Goal: Task Accomplishment & Management: Use online tool/utility

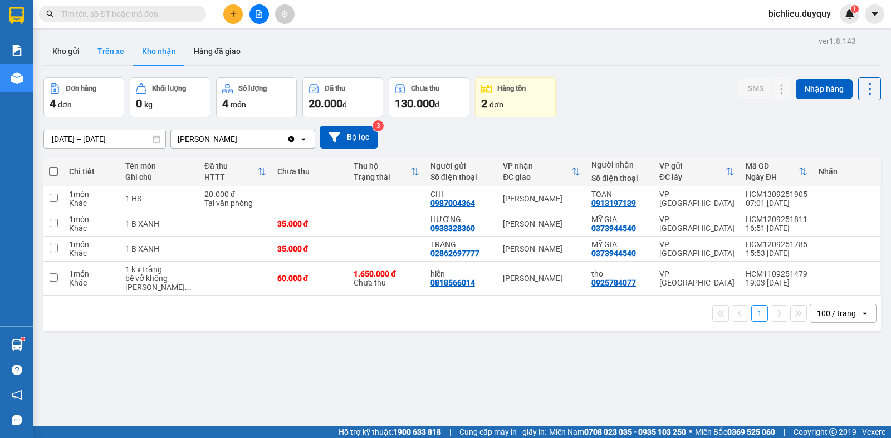
click at [104, 62] on button "Trên xe" at bounding box center [111, 51] width 45 height 27
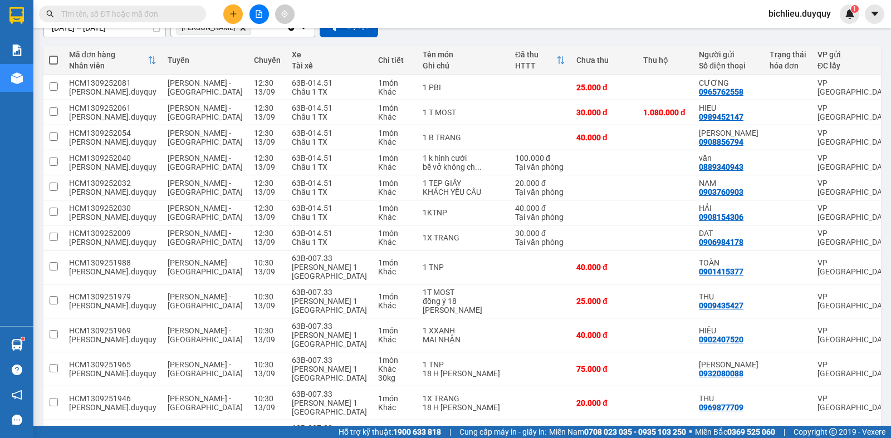
scroll to position [215, 0]
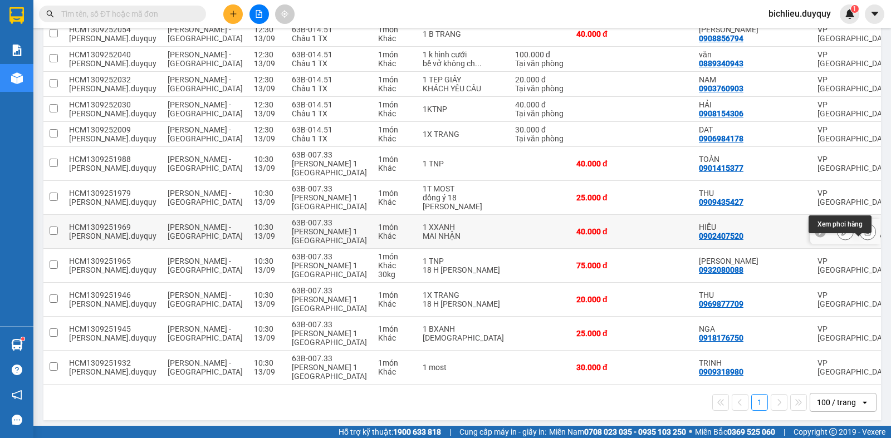
click at [864, 236] on icon at bounding box center [868, 232] width 8 height 8
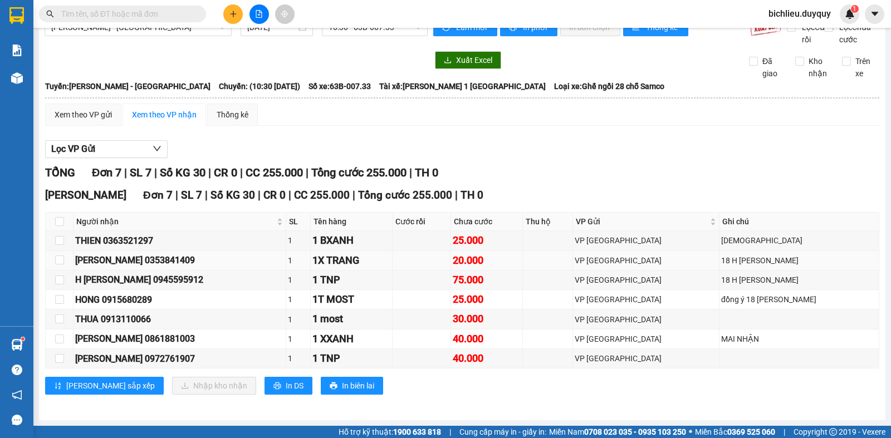
scroll to position [33, 0]
click at [58, 338] on input "checkbox" at bounding box center [59, 339] width 9 height 9
checkbox input "true"
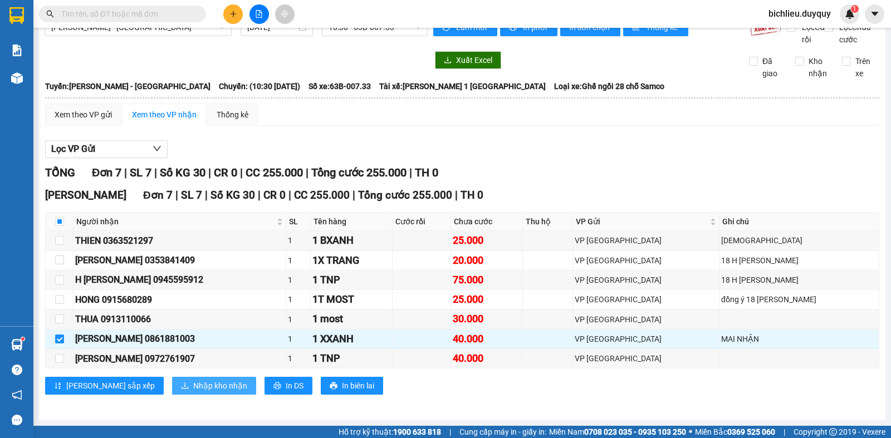
click at [193, 386] on span "Nhập kho nhận" at bounding box center [220, 386] width 54 height 12
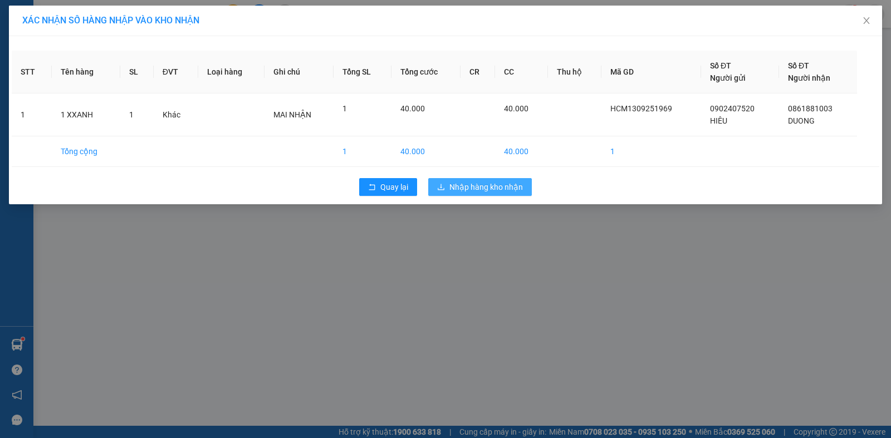
click at [491, 179] on button "Nhập hàng kho nhận" at bounding box center [480, 187] width 104 height 18
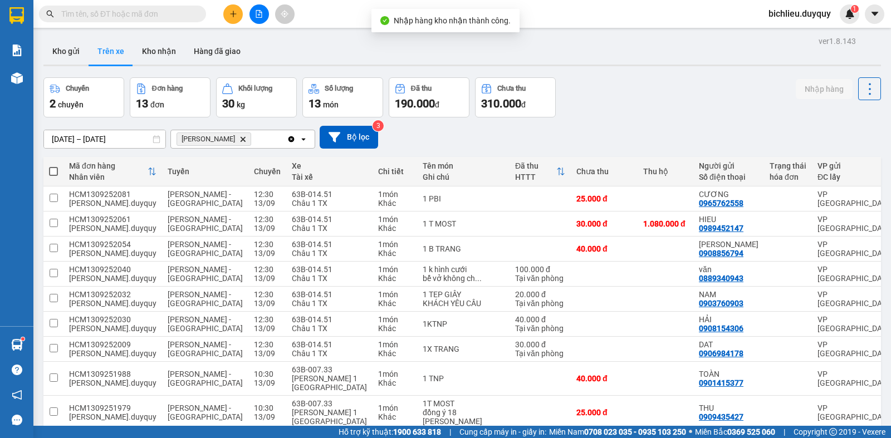
scroll to position [190, 0]
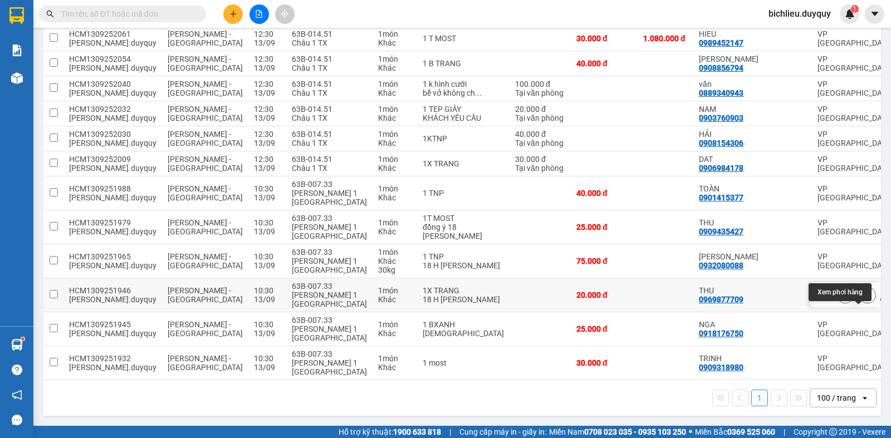
click at [864, 299] on icon at bounding box center [868, 295] width 8 height 8
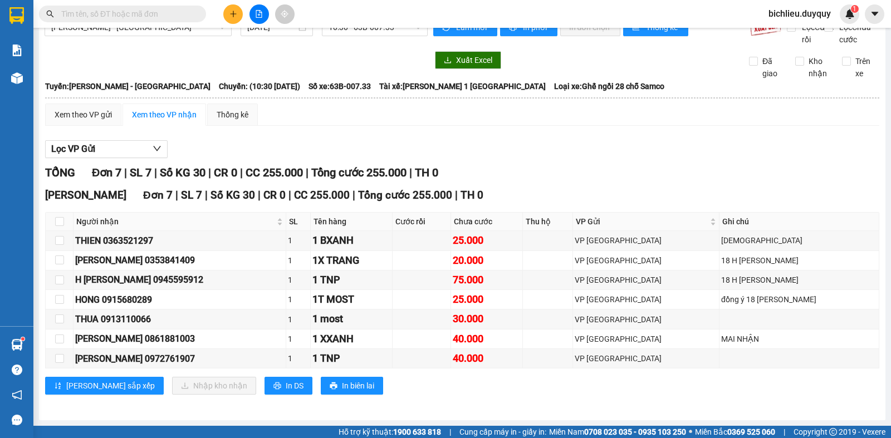
scroll to position [33, 0]
click at [57, 259] on input "checkbox" at bounding box center [59, 260] width 9 height 9
checkbox input "true"
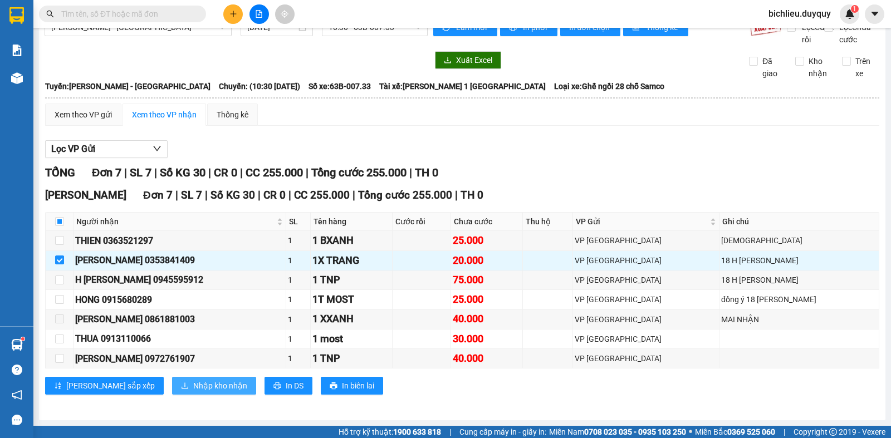
click at [193, 383] on span "Nhập kho nhận" at bounding box center [220, 386] width 54 height 12
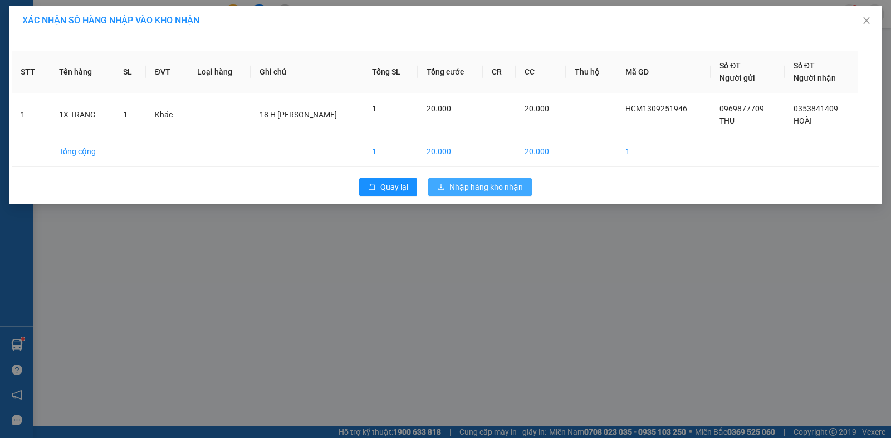
click at [504, 191] on span "Nhập hàng kho nhận" at bounding box center [487, 187] width 74 height 12
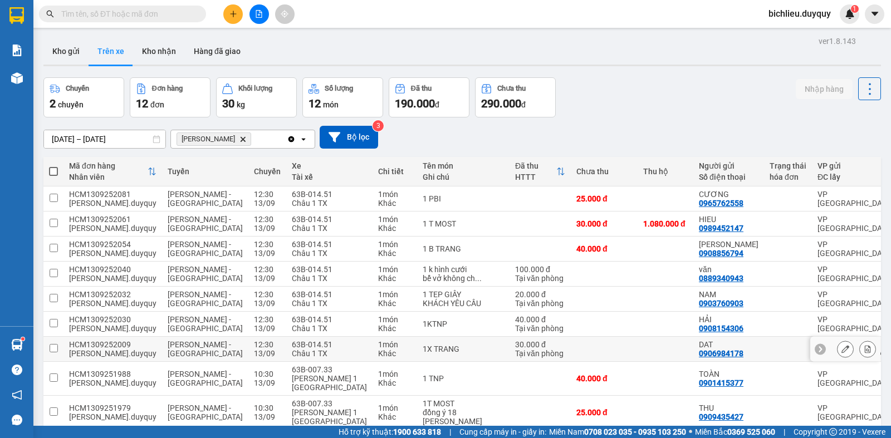
scroll to position [156, 0]
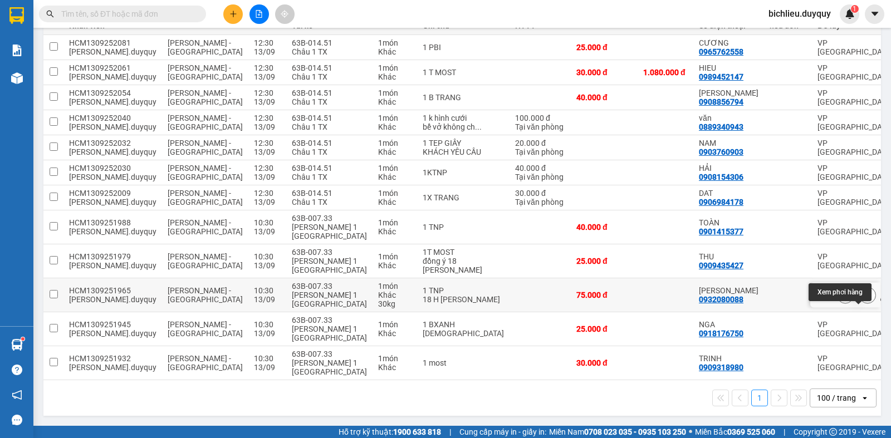
click at [860, 304] on button at bounding box center [868, 295] width 16 height 19
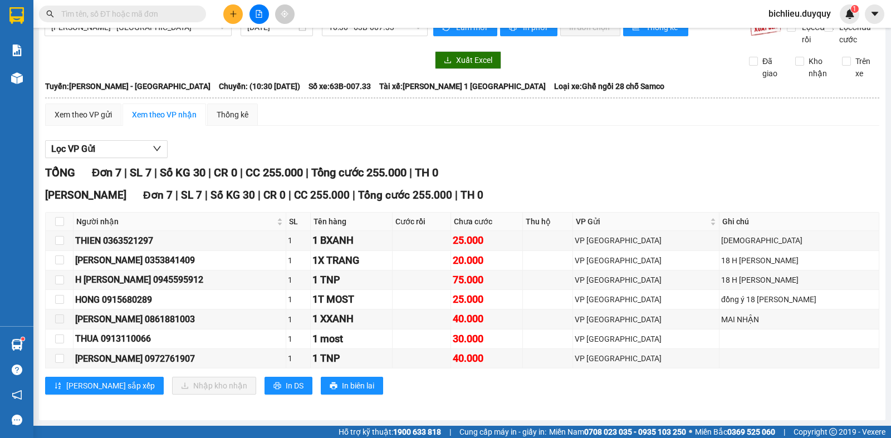
scroll to position [33, 0]
click at [58, 280] on input "checkbox" at bounding box center [59, 280] width 9 height 9
checkbox input "true"
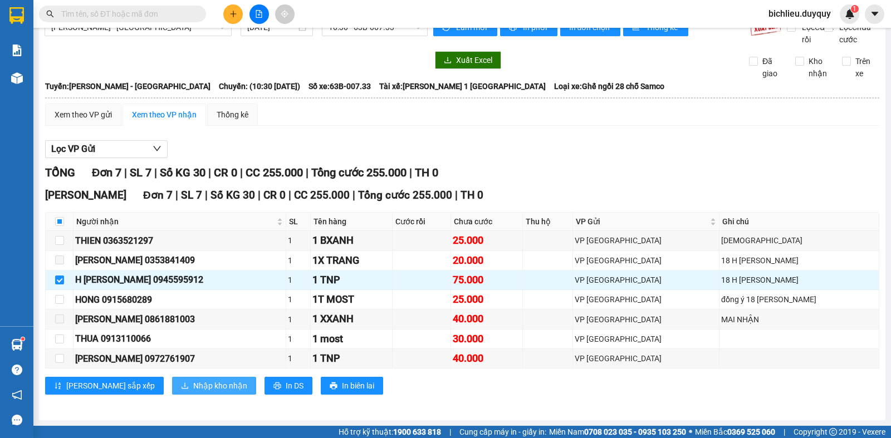
click at [193, 382] on span "Nhập kho nhận" at bounding box center [220, 386] width 54 height 12
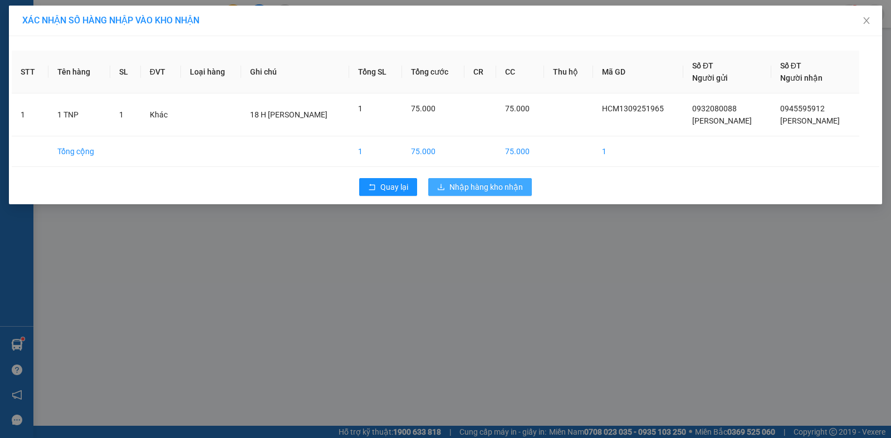
click at [509, 186] on span "Nhập hàng kho nhận" at bounding box center [487, 187] width 74 height 12
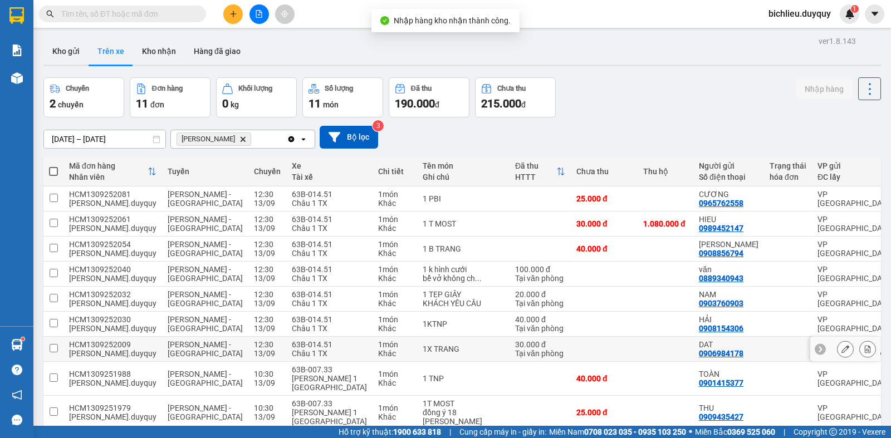
scroll to position [122, 0]
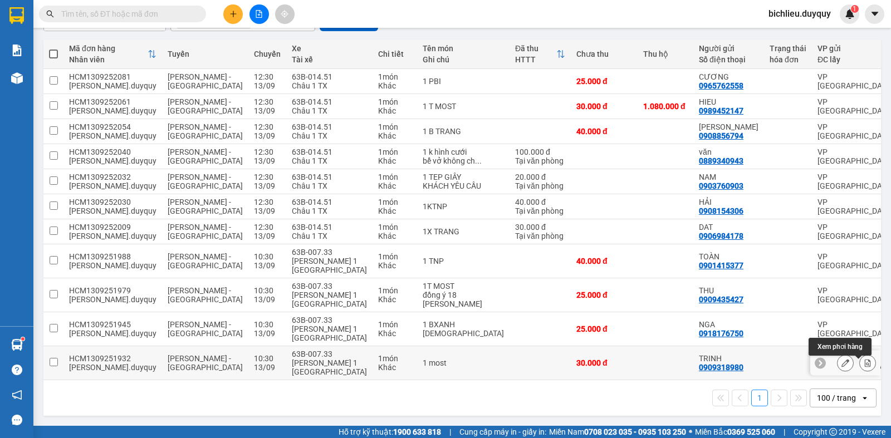
click at [865, 363] on icon at bounding box center [868, 363] width 6 height 8
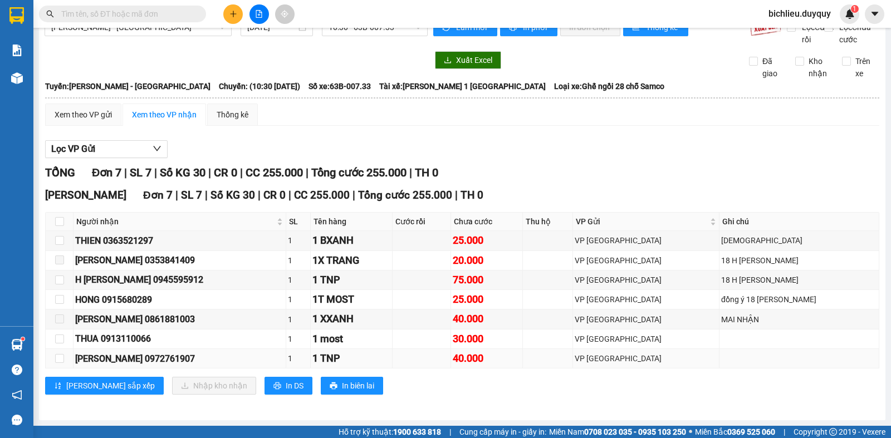
scroll to position [33, 0]
click at [58, 301] on input "checkbox" at bounding box center [59, 299] width 9 height 9
checkbox input "true"
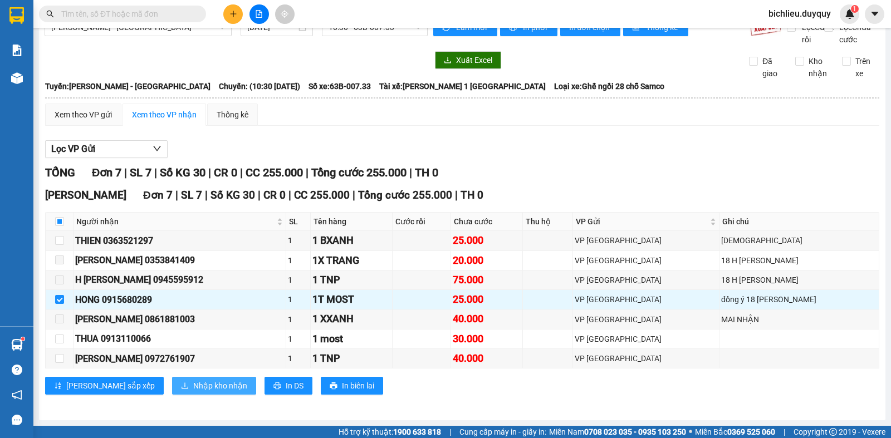
click at [193, 384] on span "Nhập kho nhận" at bounding box center [220, 386] width 54 height 12
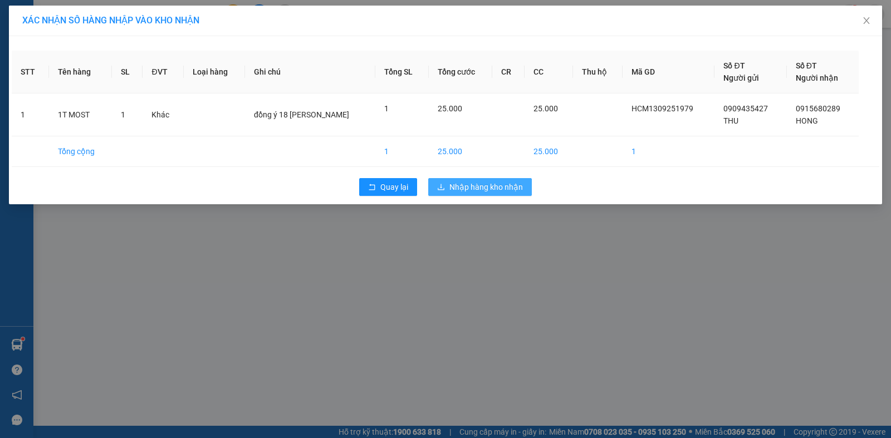
click at [484, 187] on span "Nhập hàng kho nhận" at bounding box center [487, 187] width 74 height 12
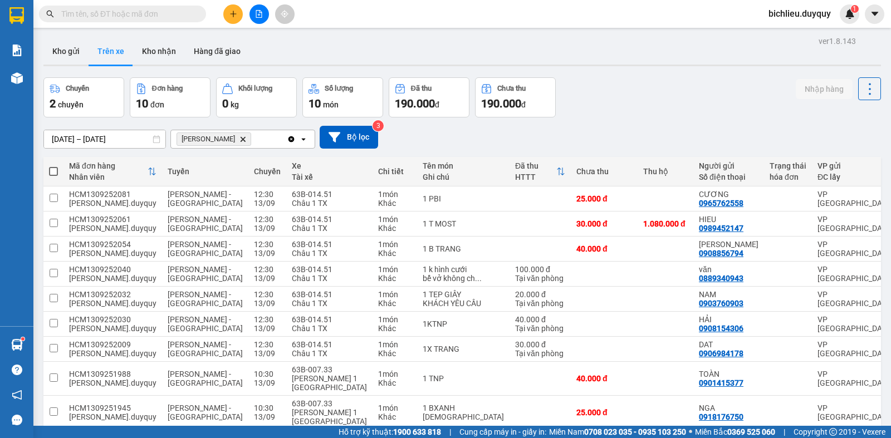
scroll to position [88, 0]
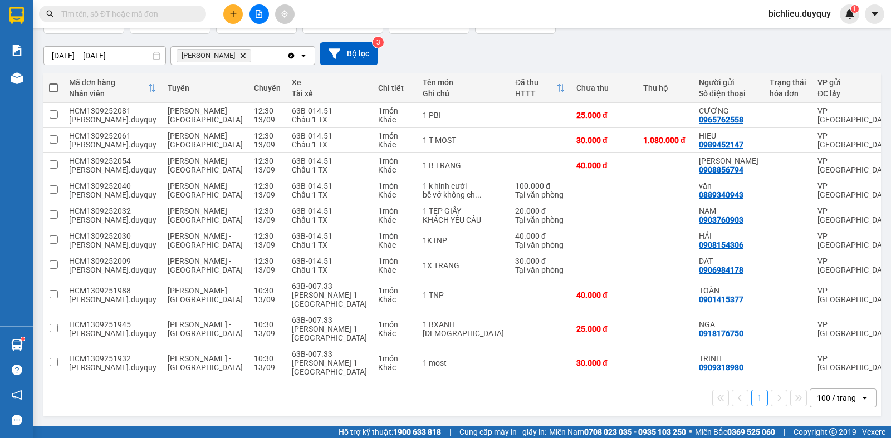
click at [221, 49] on span "[PERSON_NAME]" at bounding box center [214, 55] width 75 height 13
click at [241, 53] on icon "Vĩnh Kim, close by backspace" at bounding box center [243, 55] width 5 height 5
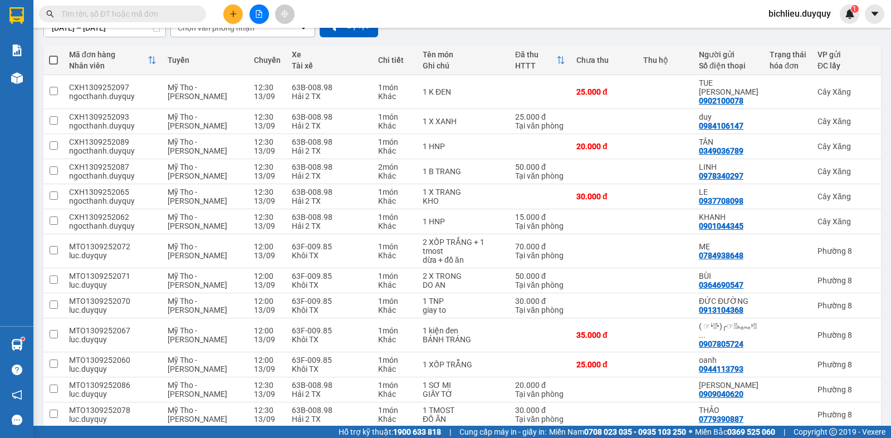
scroll to position [0, 0]
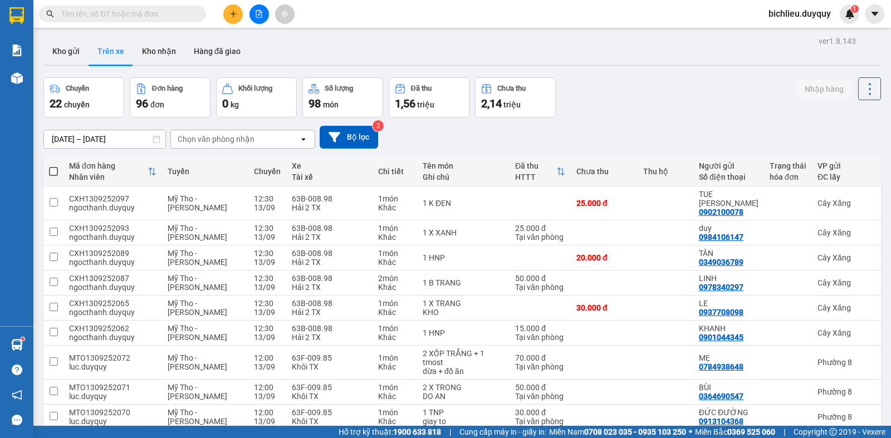
click at [261, 140] on div "Chọn văn phòng nhận" at bounding box center [235, 139] width 128 height 18
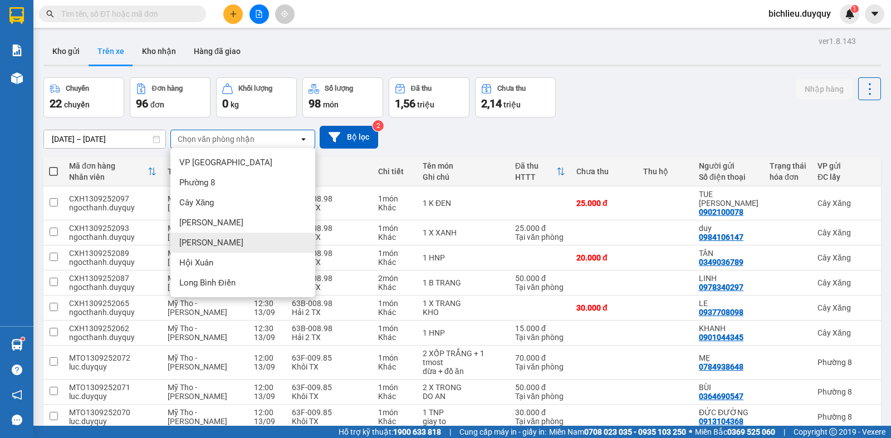
click at [218, 244] on div "[PERSON_NAME]" at bounding box center [242, 243] width 145 height 20
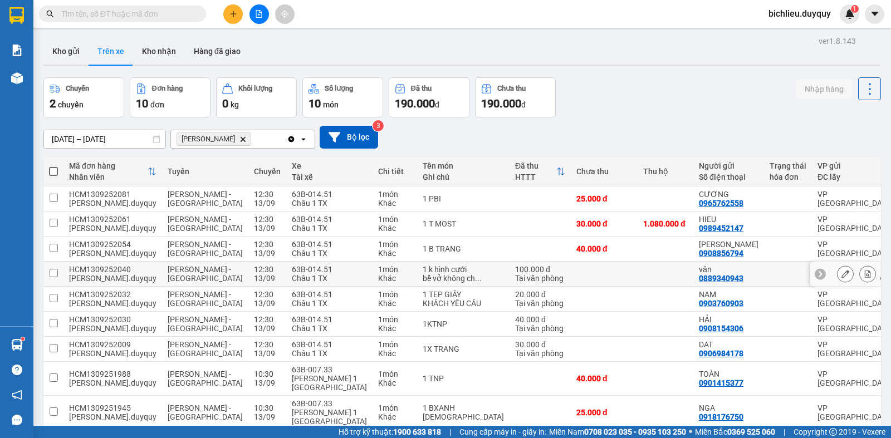
scroll to position [88, 0]
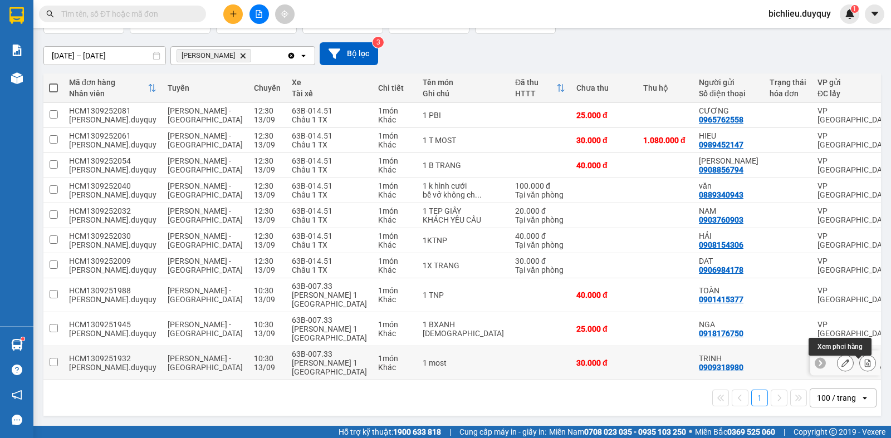
click at [864, 365] on icon at bounding box center [868, 363] width 8 height 8
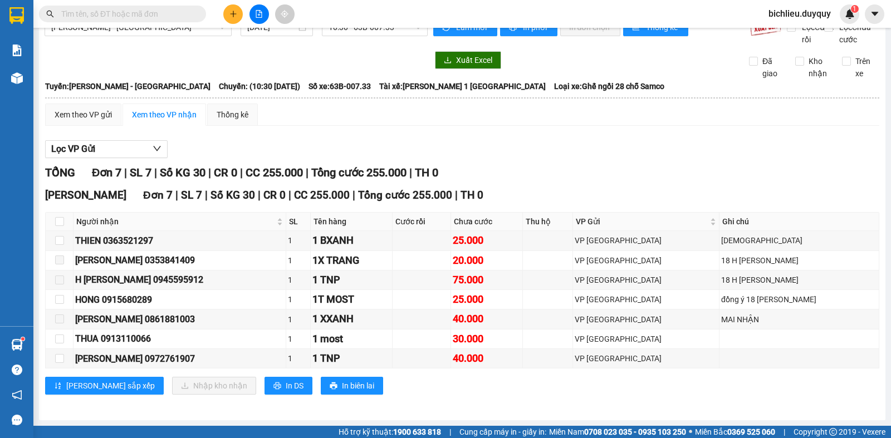
scroll to position [33, 0]
click at [59, 340] on input "checkbox" at bounding box center [59, 339] width 9 height 9
checkbox input "true"
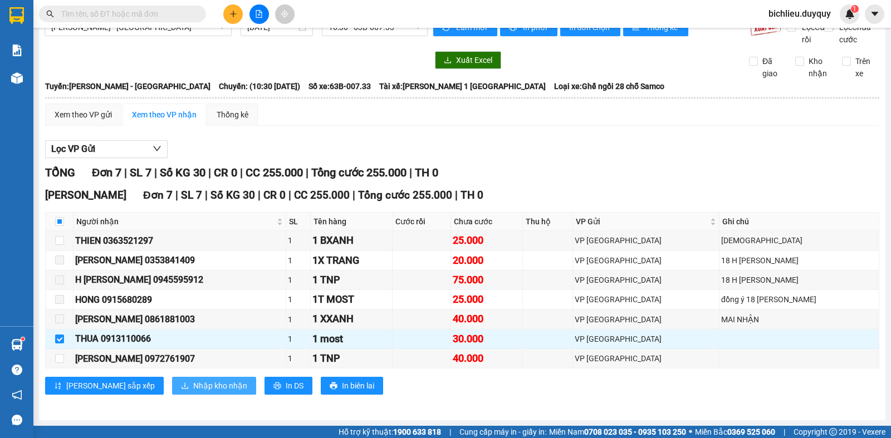
click at [193, 390] on span "Nhập kho nhận" at bounding box center [220, 386] width 54 height 12
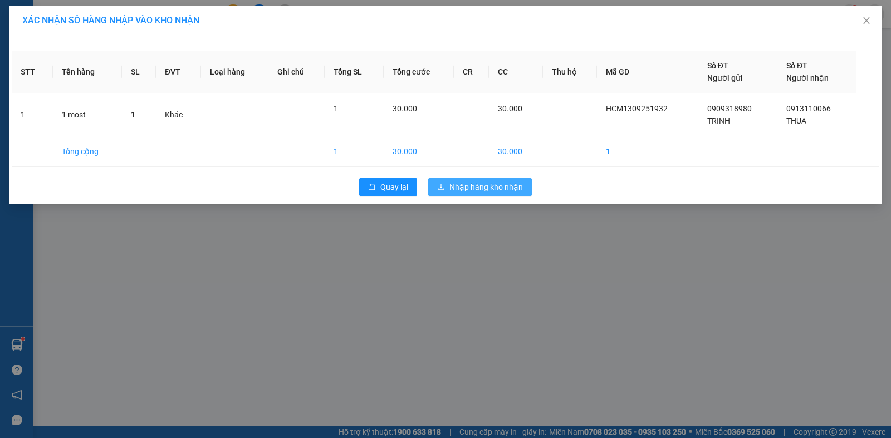
click at [476, 186] on span "Nhập hàng kho nhận" at bounding box center [487, 187] width 74 height 12
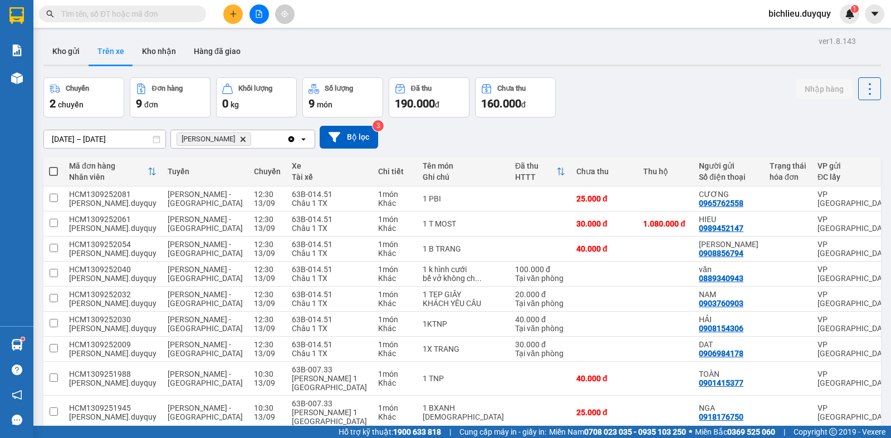
scroll to position [63, 0]
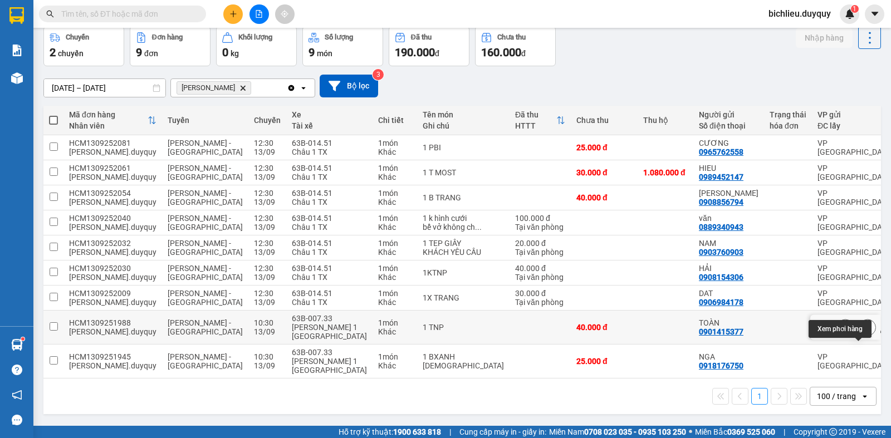
click at [860, 334] on button at bounding box center [868, 327] width 16 height 19
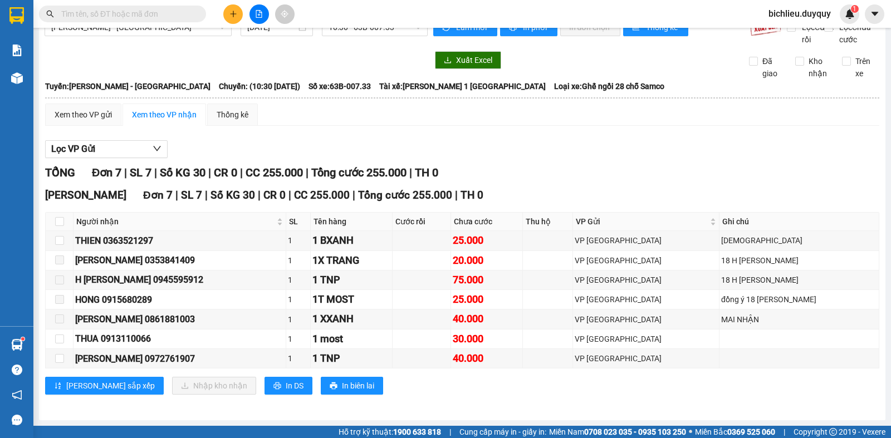
scroll to position [33, 0]
click at [60, 358] on input "checkbox" at bounding box center [59, 358] width 9 height 9
checkbox input "true"
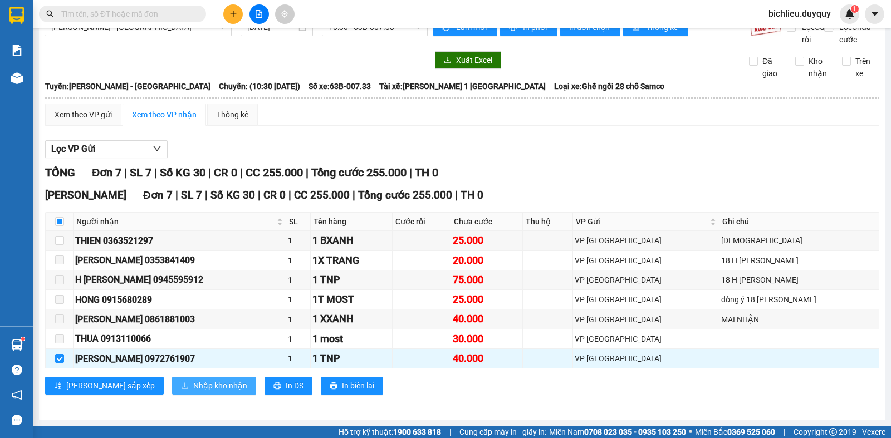
click at [193, 383] on span "Nhập kho nhận" at bounding box center [220, 386] width 54 height 12
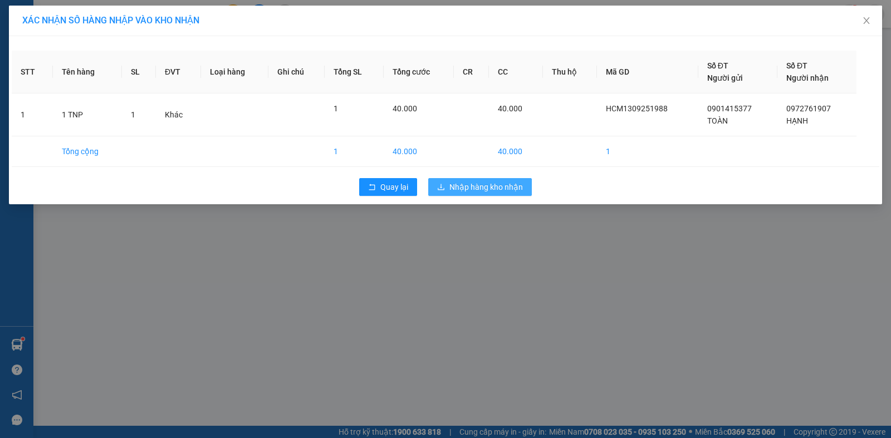
click at [493, 187] on span "Nhập hàng kho nhận" at bounding box center [487, 187] width 74 height 12
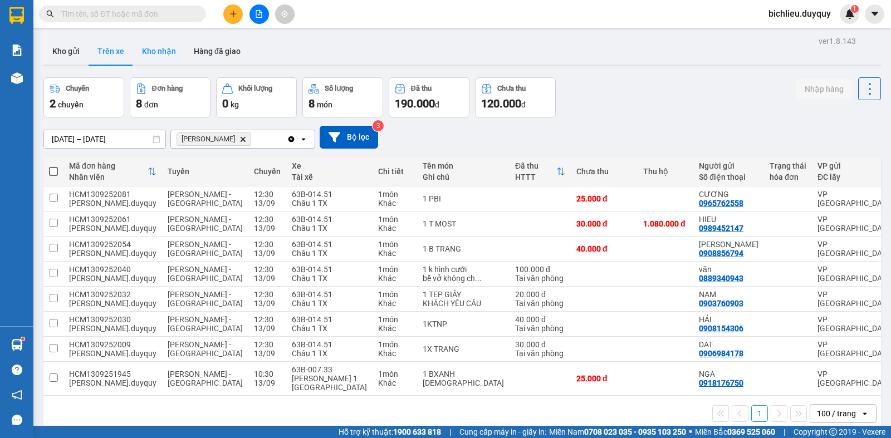
click at [152, 51] on button "Kho nhận" at bounding box center [159, 51] width 52 height 27
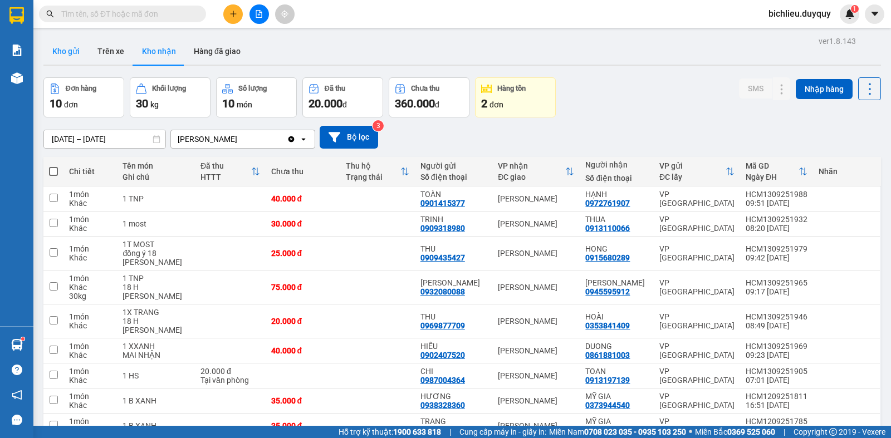
click at [72, 53] on button "Kho gửi" at bounding box center [65, 51] width 45 height 27
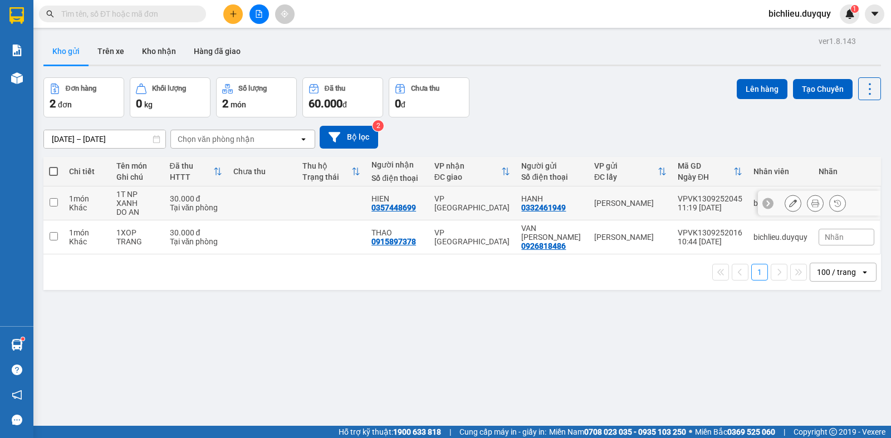
click at [48, 203] on td at bounding box center [53, 204] width 20 height 34
checkbox input "true"
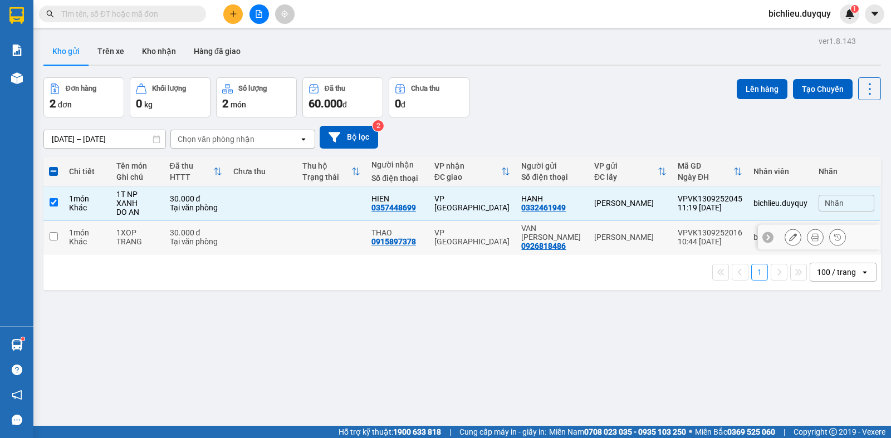
click at [55, 232] on input "checkbox" at bounding box center [54, 236] width 8 height 8
checkbox input "true"
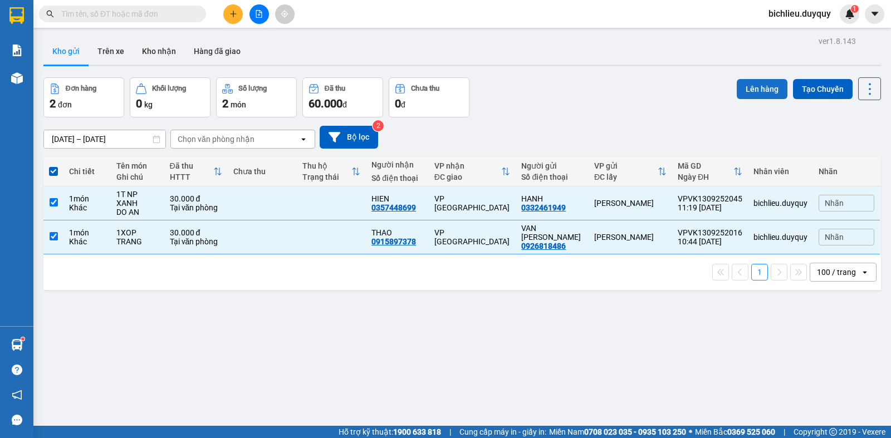
click at [760, 95] on button "Lên hàng" at bounding box center [762, 89] width 51 height 20
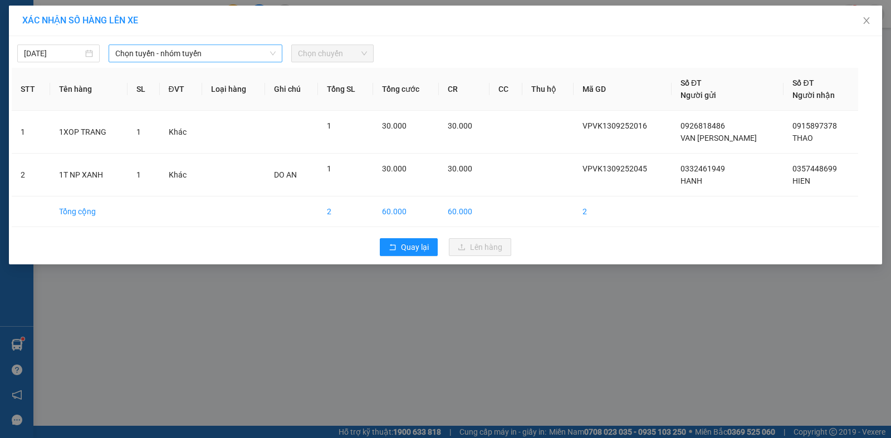
click at [226, 52] on span "Chọn tuyến - nhóm tuyến" at bounding box center [195, 53] width 160 height 17
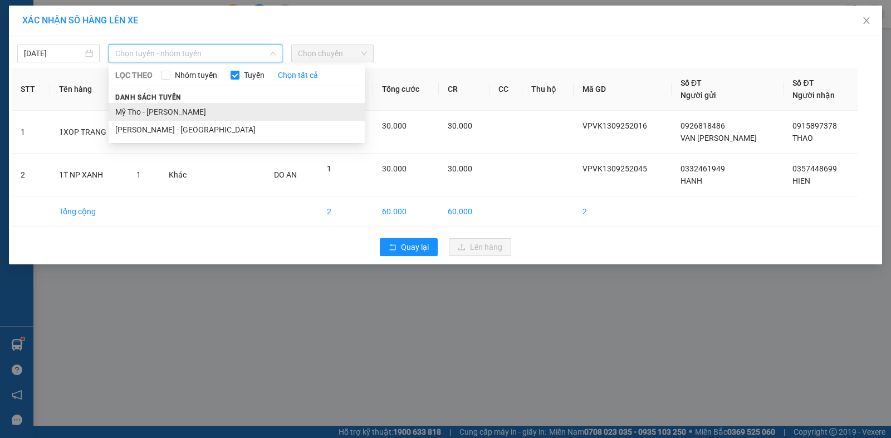
click at [209, 107] on li "Mỹ Tho - [PERSON_NAME]" at bounding box center [237, 112] width 256 height 18
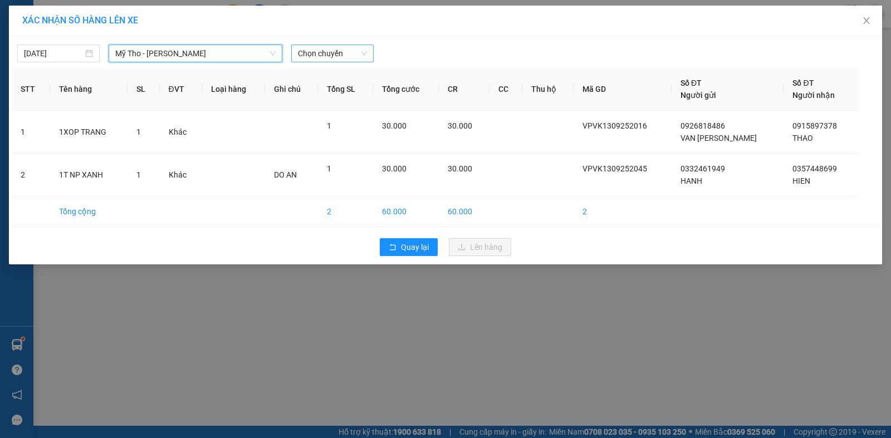
click at [347, 48] on span "Chọn chuyến" at bounding box center [332, 53] width 69 height 17
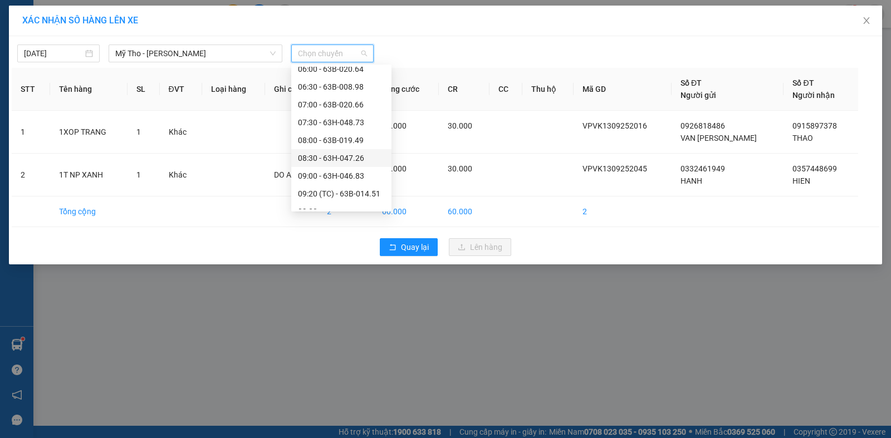
scroll to position [334, 0]
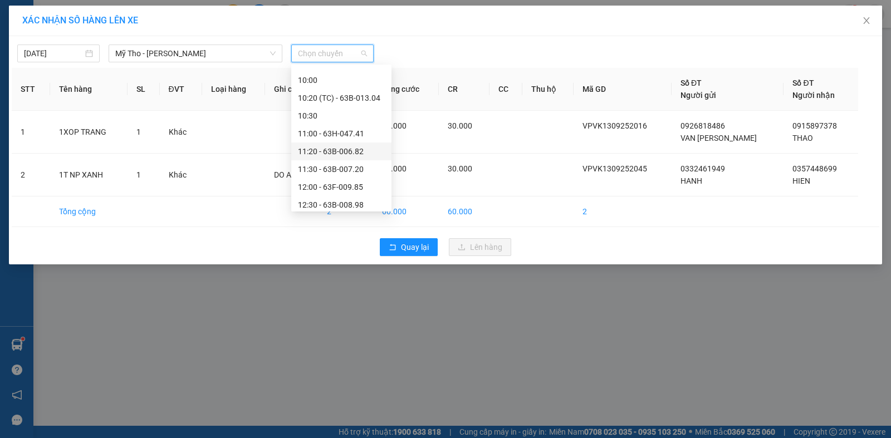
click at [350, 152] on div "11:20 - 63B-006.82" at bounding box center [341, 151] width 87 height 12
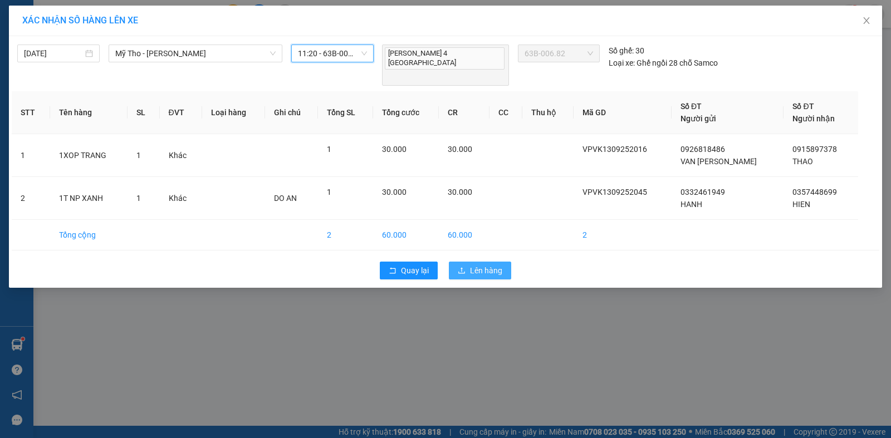
click at [474, 265] on span "Lên hàng" at bounding box center [486, 271] width 32 height 12
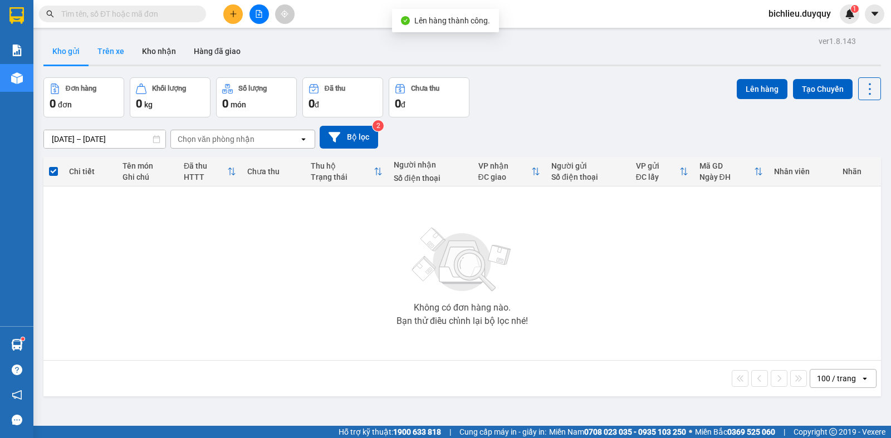
click at [113, 55] on button "Trên xe" at bounding box center [111, 51] width 45 height 27
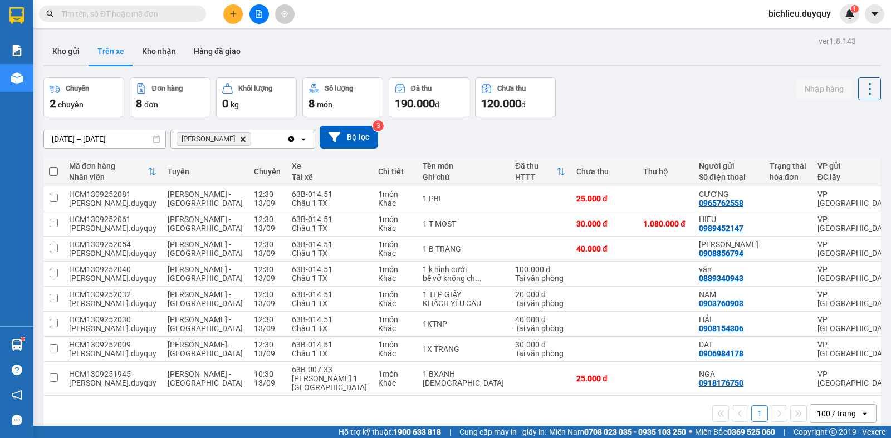
click at [240, 139] on icon "Delete" at bounding box center [243, 139] width 7 height 7
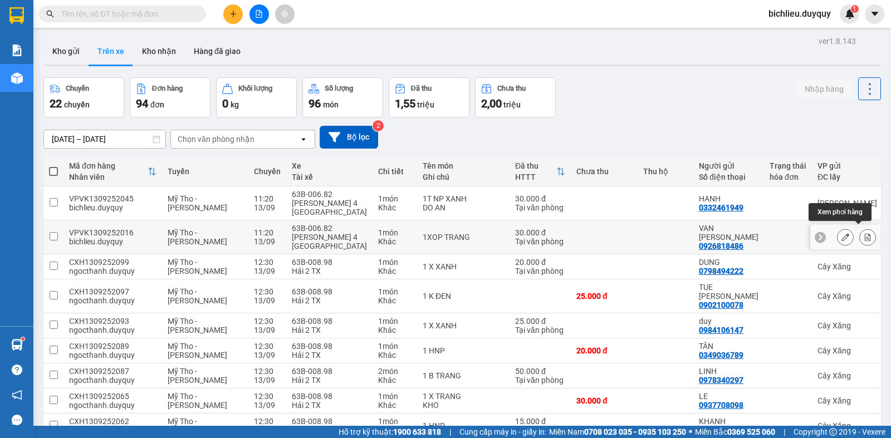
click at [860, 234] on button at bounding box center [868, 237] width 16 height 19
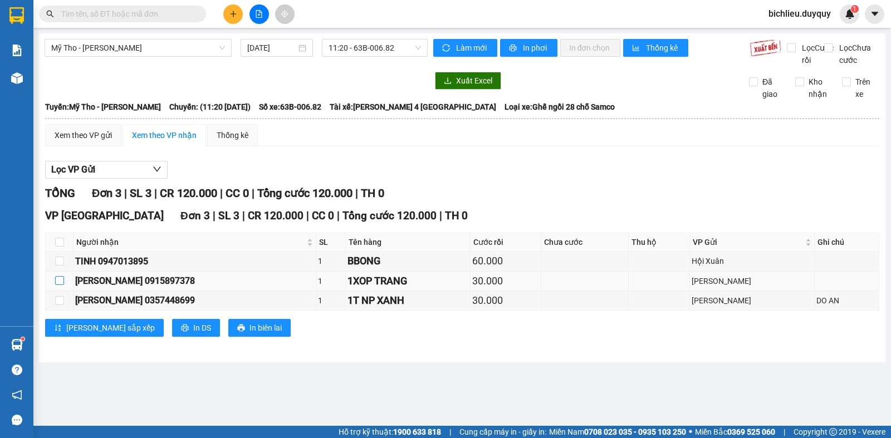
click at [64, 285] on input "checkbox" at bounding box center [59, 280] width 9 height 9
checkbox input "true"
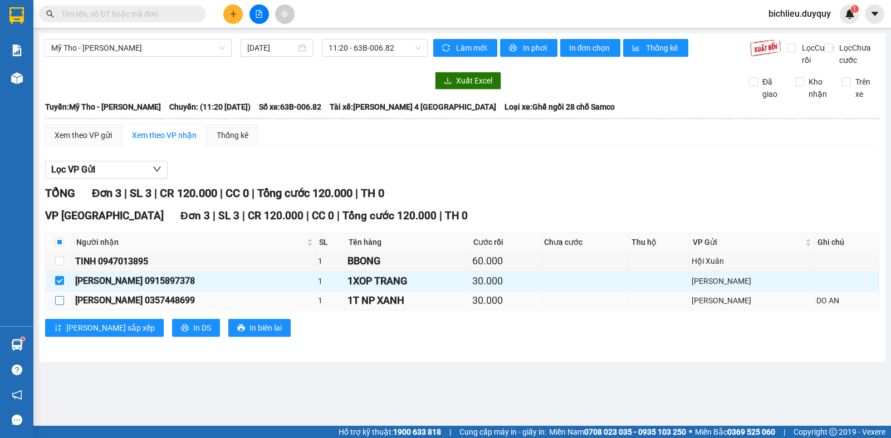
click at [58, 305] on input "checkbox" at bounding box center [59, 300] width 9 height 9
checkbox input "true"
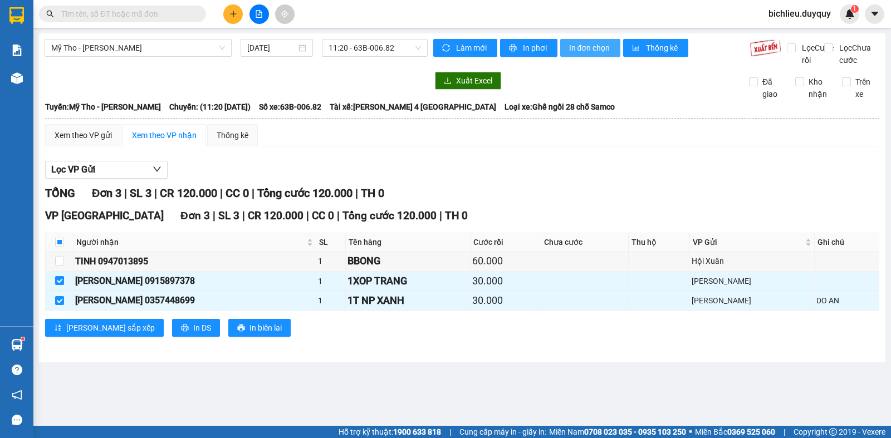
click at [594, 54] on button "In đơn chọn" at bounding box center [590, 48] width 61 height 18
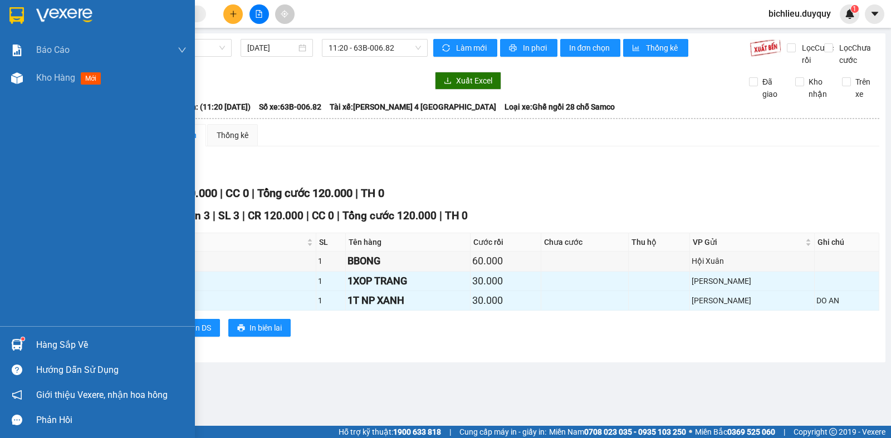
click at [15, 9] on img at bounding box center [16, 15] width 14 height 17
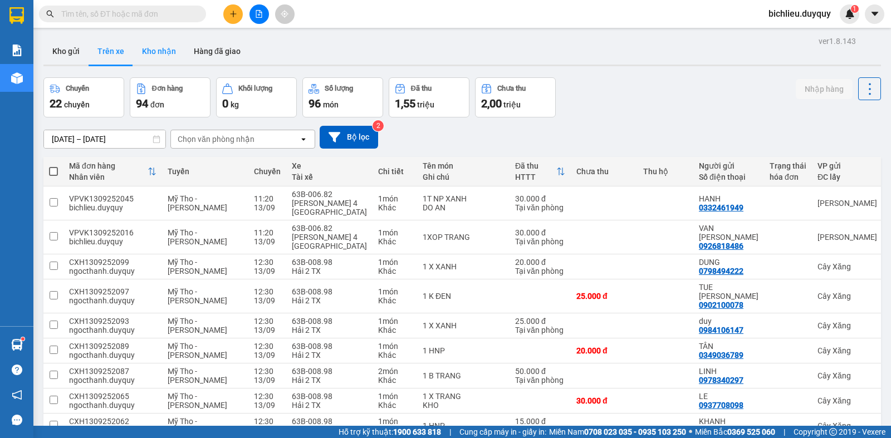
click at [163, 62] on button "Kho nhận" at bounding box center [159, 51] width 52 height 27
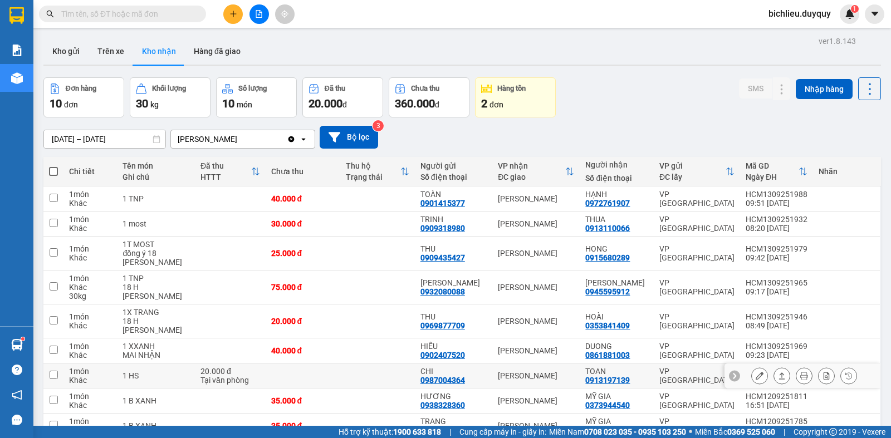
scroll to position [75, 0]
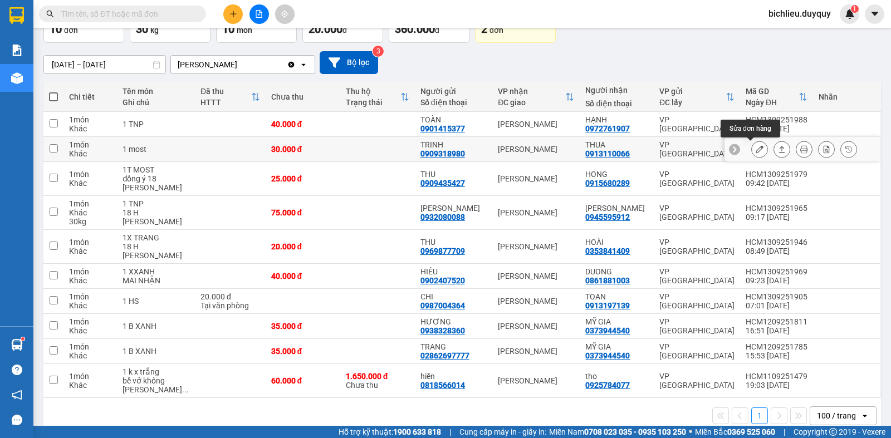
click at [756, 149] on icon at bounding box center [760, 149] width 8 height 8
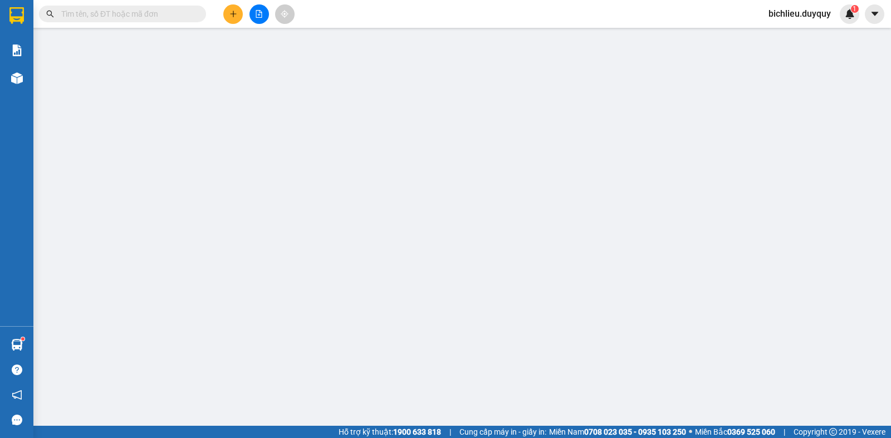
type input "0909318980"
type input "TRINH"
type input "0913110066"
type input "THUA"
type input "30.000"
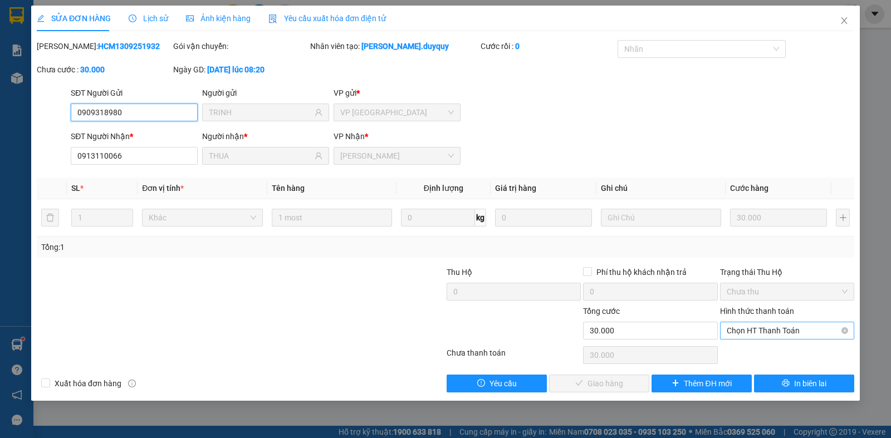
click at [731, 335] on span "Chọn HT Thanh Toán" at bounding box center [787, 331] width 121 height 17
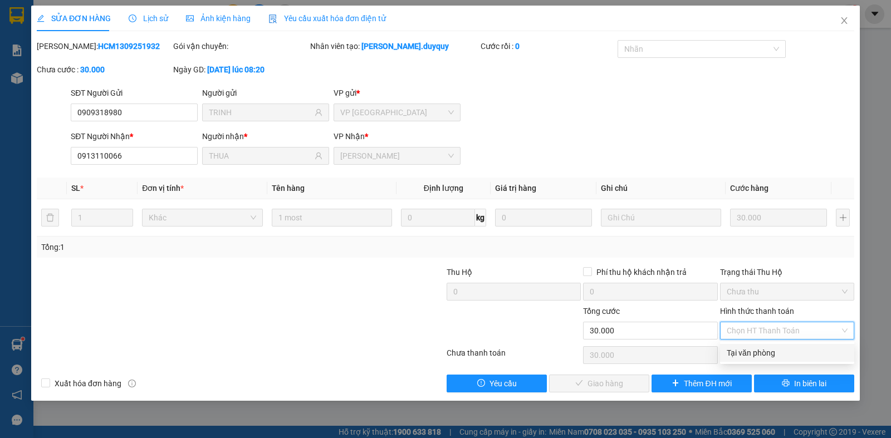
click at [738, 353] on div "Tại văn phòng" at bounding box center [787, 353] width 121 height 12
type input "0"
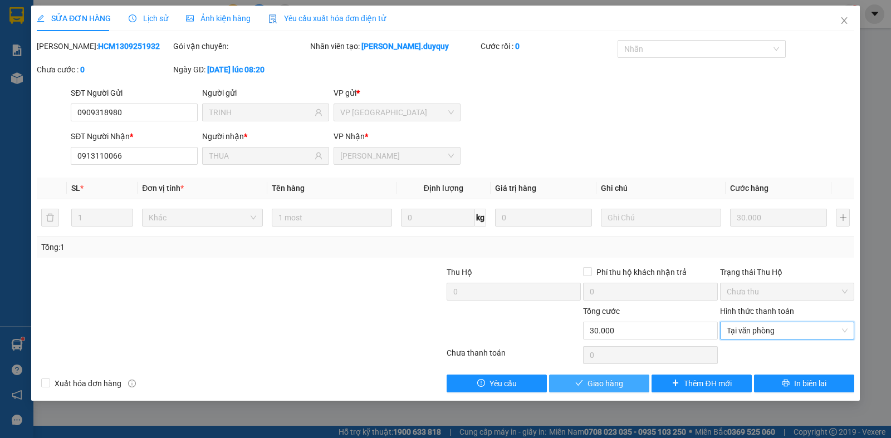
drag, startPoint x: 611, startPoint y: 383, endPoint x: 646, endPoint y: 353, distance: 45.8
click at [609, 384] on span "Giao hàng" at bounding box center [606, 384] width 36 height 12
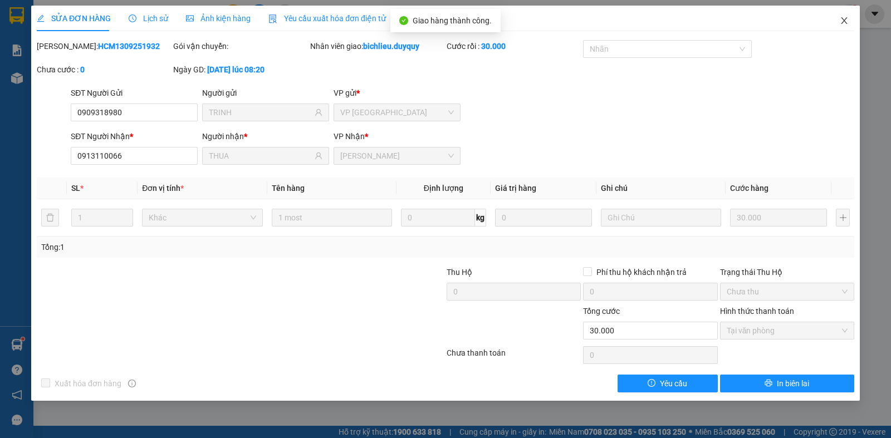
click at [842, 26] on span "Close" at bounding box center [844, 21] width 31 height 31
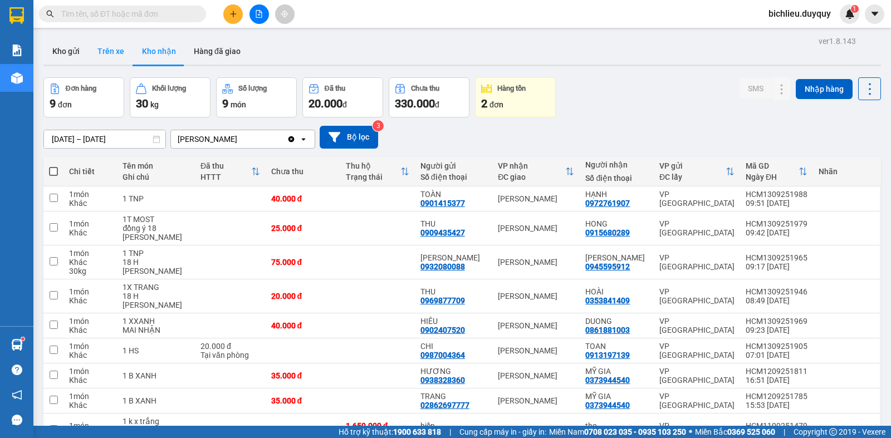
click at [108, 64] on button "Trên xe" at bounding box center [111, 51] width 45 height 27
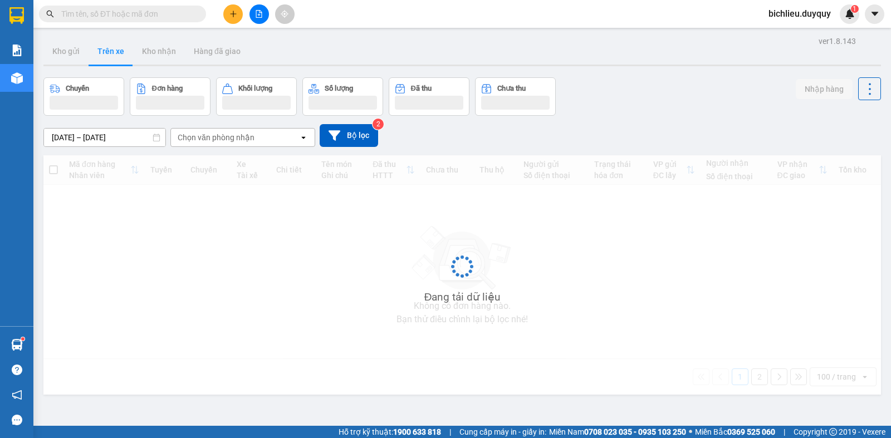
click at [269, 136] on div "Chọn văn phòng nhận" at bounding box center [235, 138] width 128 height 18
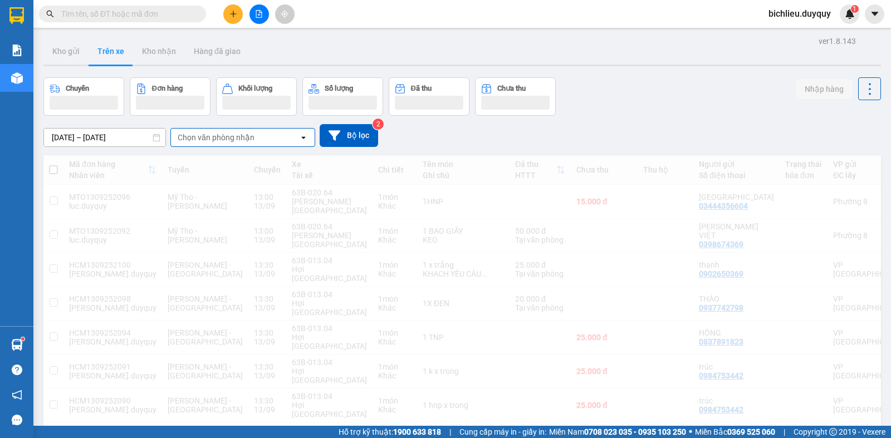
click at [267, 131] on div "Chọn văn phòng nhận" at bounding box center [235, 138] width 128 height 18
click at [267, 132] on div "Chọn văn phòng nhận" at bounding box center [235, 138] width 128 height 18
click at [268, 138] on div "Chọn văn phòng nhận" at bounding box center [235, 138] width 128 height 18
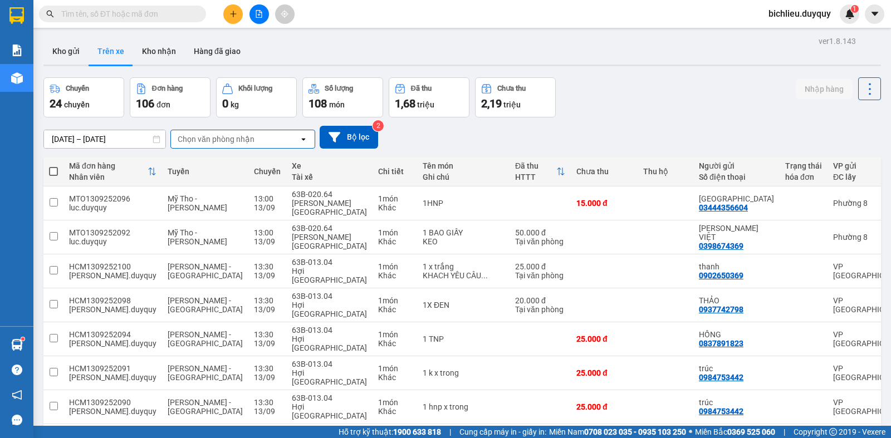
click at [257, 140] on div "Chọn văn phòng nhận" at bounding box center [235, 139] width 128 height 18
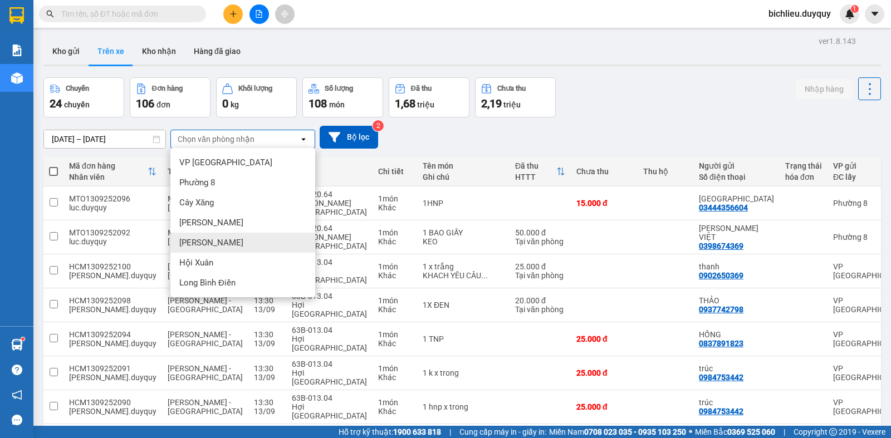
click at [208, 246] on span "[PERSON_NAME]" at bounding box center [211, 242] width 64 height 11
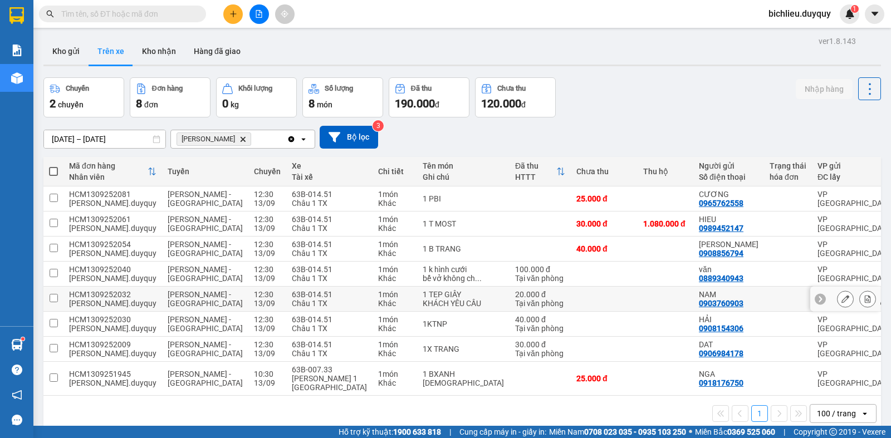
scroll to position [51, 0]
